Goal: Task Accomplishment & Management: Use online tool/utility

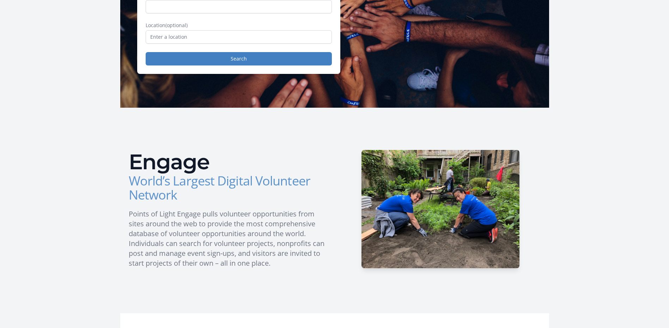
scroll to position [47, 0]
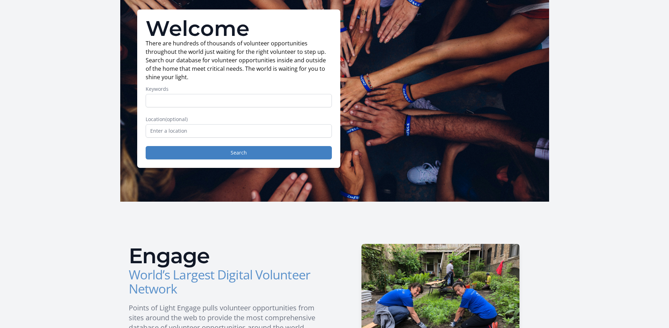
click at [191, 102] on input "Keywords" at bounding box center [239, 100] width 186 height 13
type input "L"
click at [193, 131] on input "text" at bounding box center [239, 130] width 186 height 13
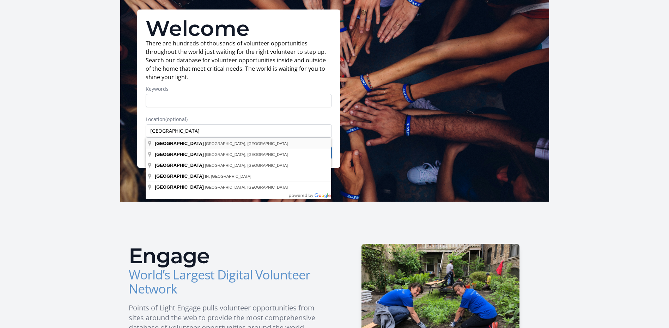
type input "[GEOGRAPHIC_DATA], [GEOGRAPHIC_DATA], [GEOGRAPHIC_DATA]"
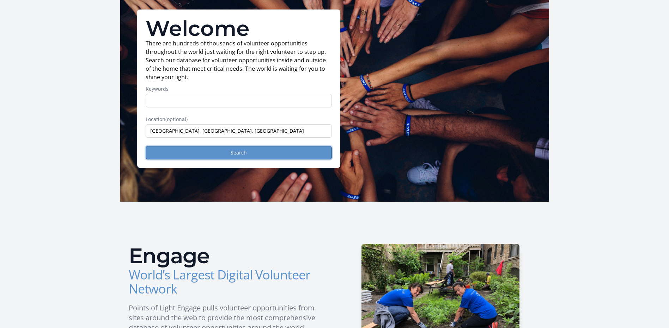
click at [204, 152] on button "Search" at bounding box center [239, 152] width 186 height 13
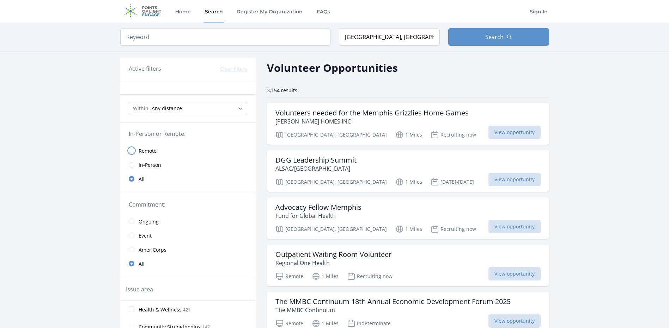
click at [130, 152] on input "radio" at bounding box center [132, 151] width 6 height 6
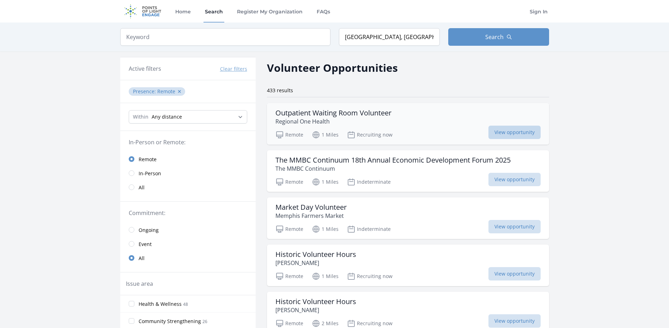
click at [496, 132] on span "View opportunity" at bounding box center [514, 132] width 52 height 13
